Goal: Go to known website: Access a specific website the user already knows

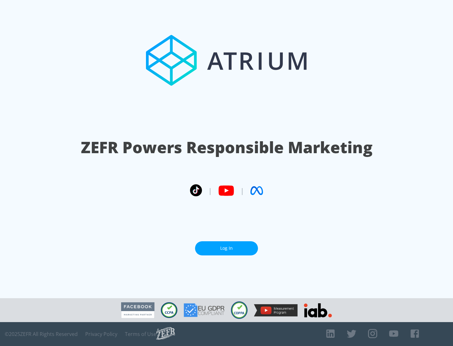
click at [226, 248] on link "Log In" at bounding box center [226, 248] width 63 height 14
